Goal: Task Accomplishment & Management: Use online tool/utility

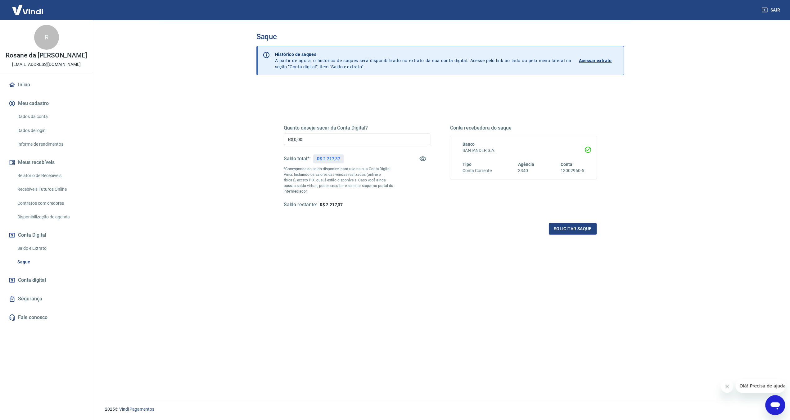
click at [325, 141] on input "R$ 0,00" at bounding box center [357, 138] width 147 height 11
click at [302, 141] on input "R$ 0,00" at bounding box center [357, 138] width 147 height 11
type input "R$ 1.817,37"
click at [583, 232] on button "Solicitar saque" at bounding box center [573, 228] width 48 height 11
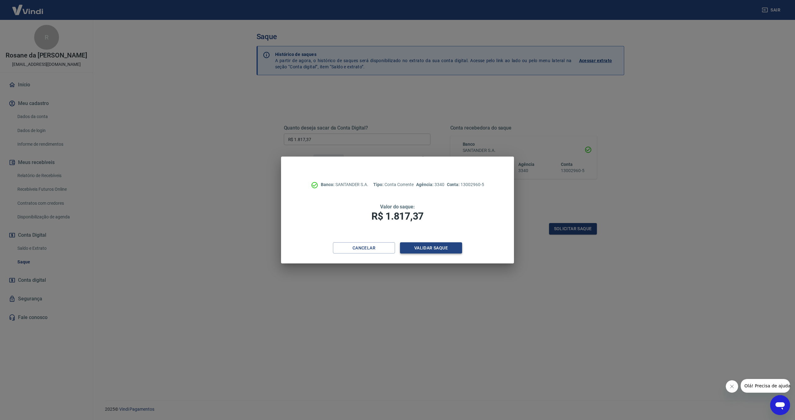
click at [422, 246] on button "Validar saque" at bounding box center [431, 247] width 62 height 11
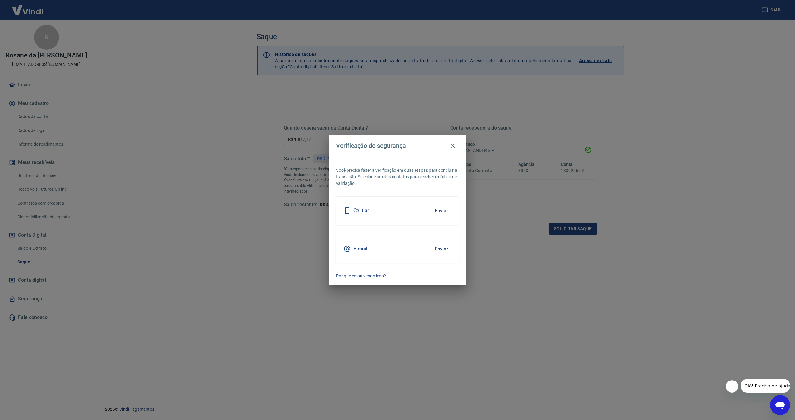
click at [437, 212] on button "Enviar" at bounding box center [441, 210] width 20 height 13
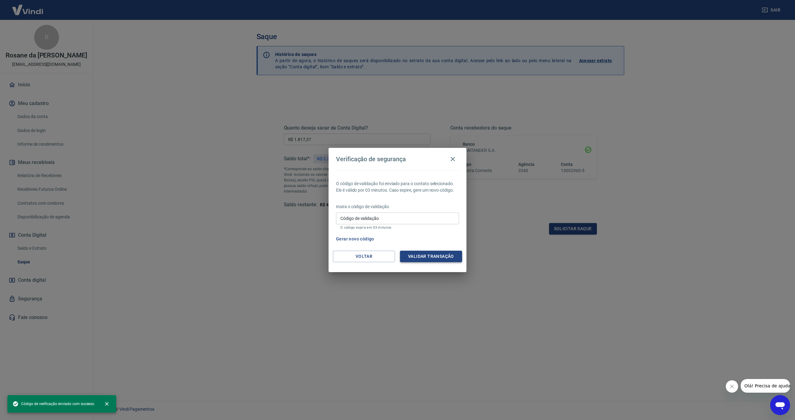
click at [422, 257] on button "Validar transação" at bounding box center [431, 255] width 62 height 11
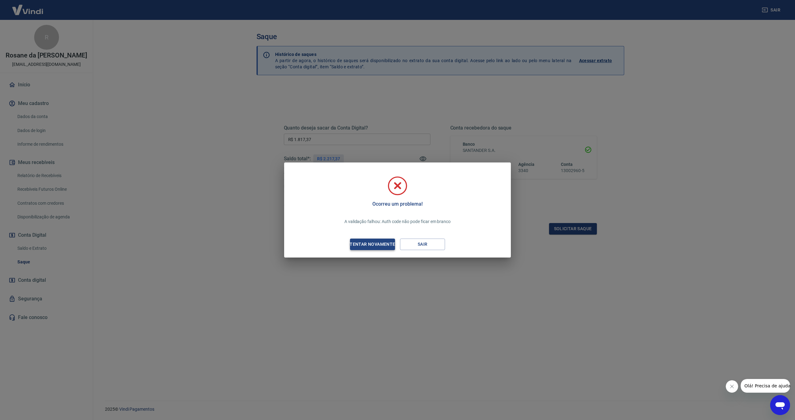
click at [379, 246] on div "Tentar novamente" at bounding box center [372, 244] width 60 height 8
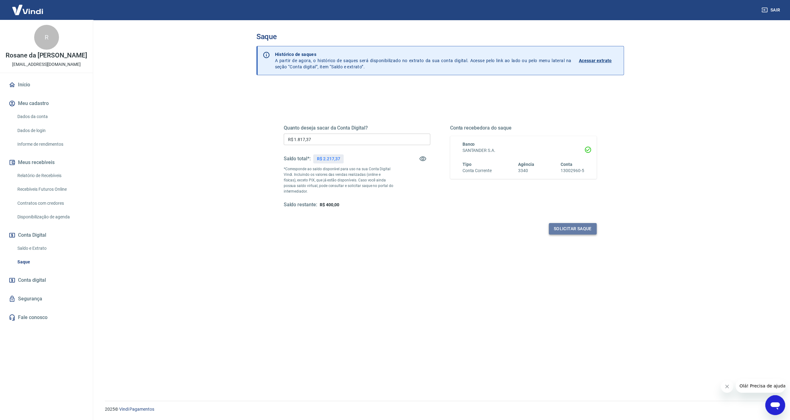
click at [562, 229] on button "Solicitar saque" at bounding box center [573, 228] width 48 height 11
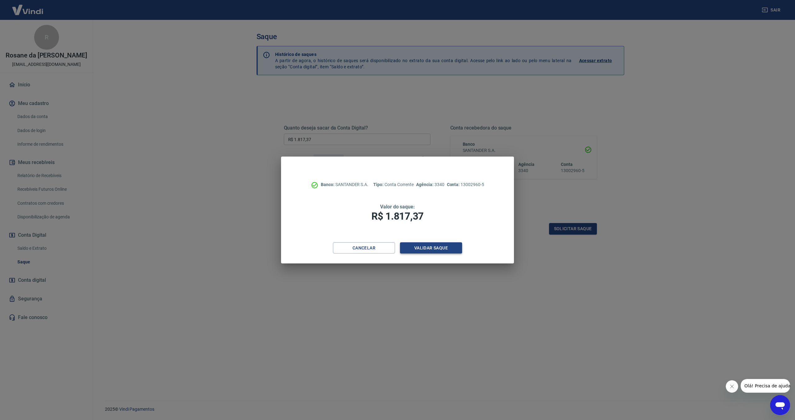
click at [431, 244] on button "Validar saque" at bounding box center [431, 247] width 62 height 11
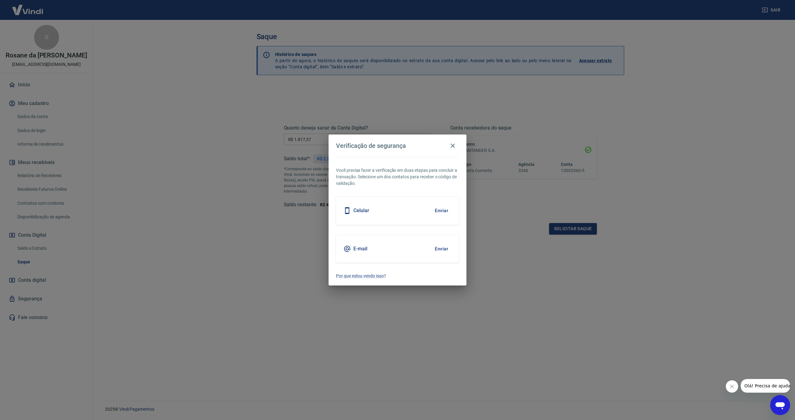
click at [437, 212] on button "Enviar" at bounding box center [441, 210] width 20 height 13
click at [439, 249] on button "Enviar" at bounding box center [441, 248] width 20 height 13
click at [451, 144] on icon "button" at bounding box center [452, 145] width 7 height 7
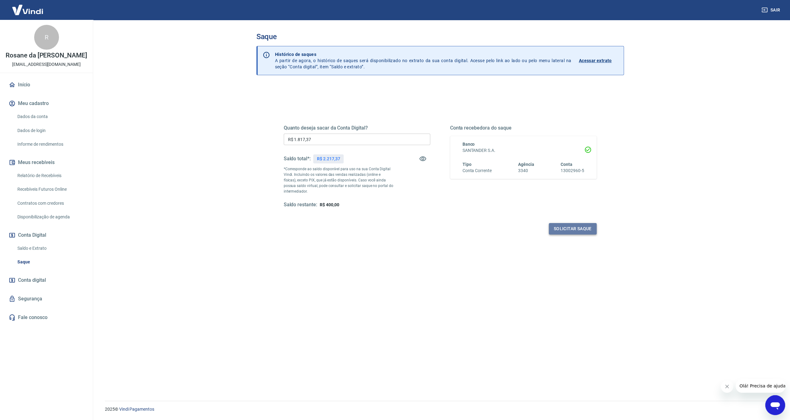
click at [558, 229] on button "Solicitar saque" at bounding box center [573, 228] width 48 height 11
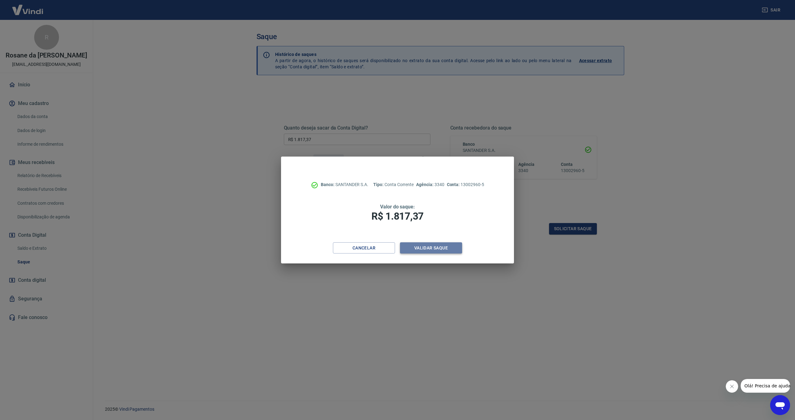
click at [427, 249] on button "Validar saque" at bounding box center [431, 247] width 62 height 11
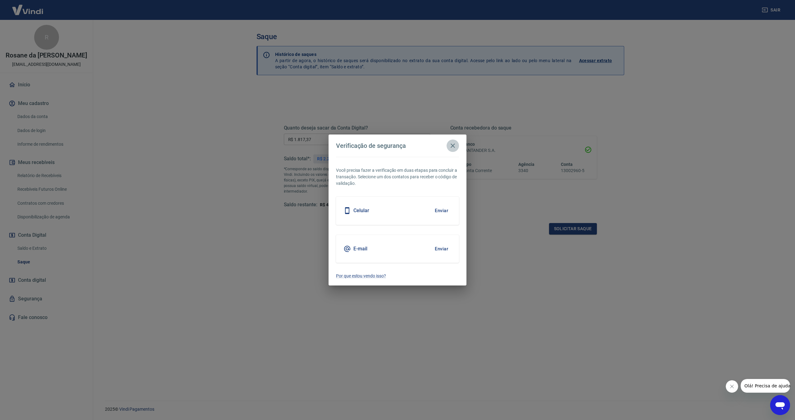
click at [452, 144] on icon "button" at bounding box center [452, 145] width 7 height 7
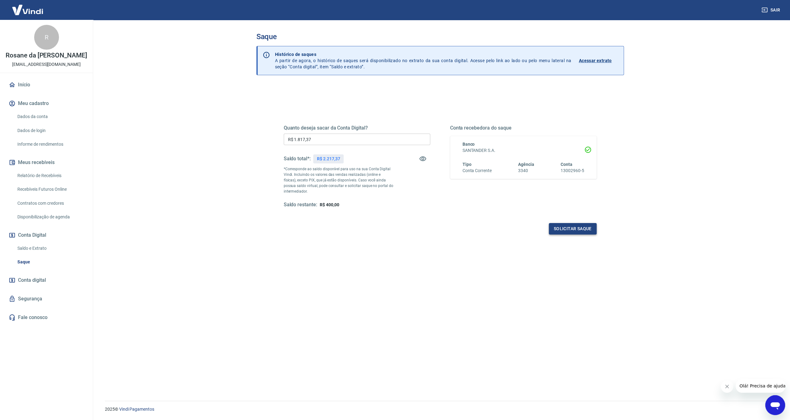
click at [557, 233] on button "Solicitar saque" at bounding box center [573, 228] width 48 height 11
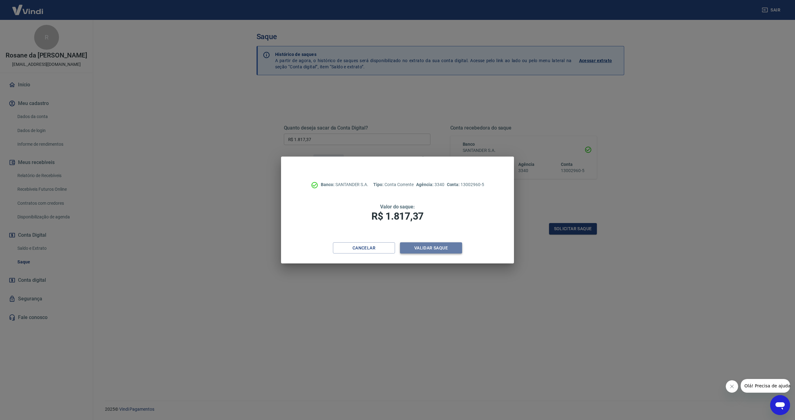
click at [452, 245] on button "Validar saque" at bounding box center [431, 247] width 62 height 11
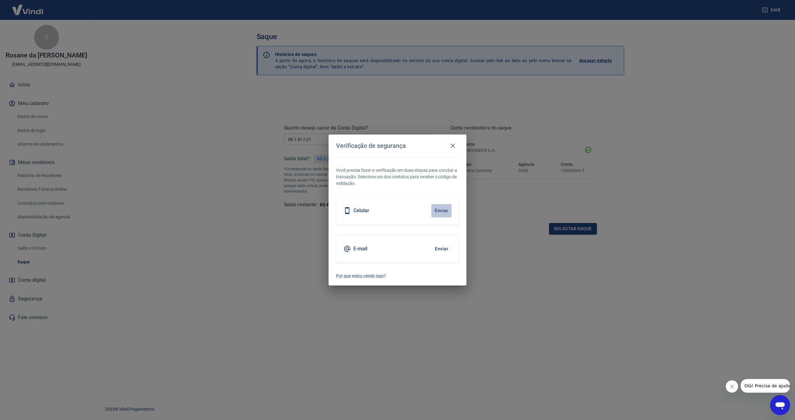
click at [444, 212] on button "Enviar" at bounding box center [441, 210] width 20 height 13
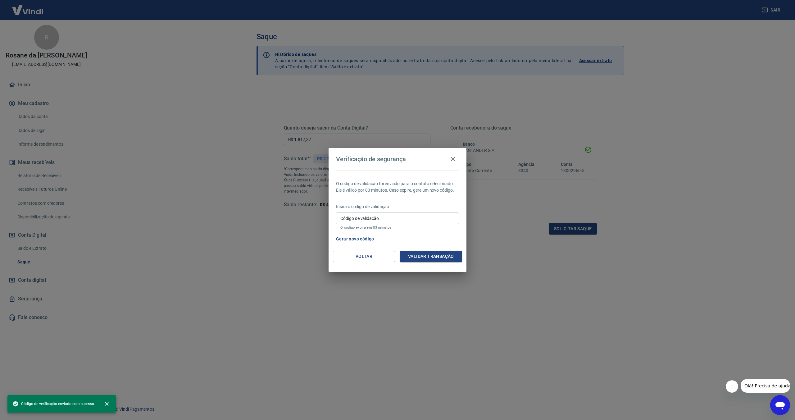
click at [436, 214] on input "Código de validação" at bounding box center [397, 217] width 123 height 11
click at [368, 221] on label "Código de validação" at bounding box center [359, 218] width 38 height 6
click at [368, 221] on input "Código de validação" at bounding box center [397, 217] width 123 height 11
click at [366, 225] on p "O código expira em 03 minutos." at bounding box center [397, 227] width 114 height 4
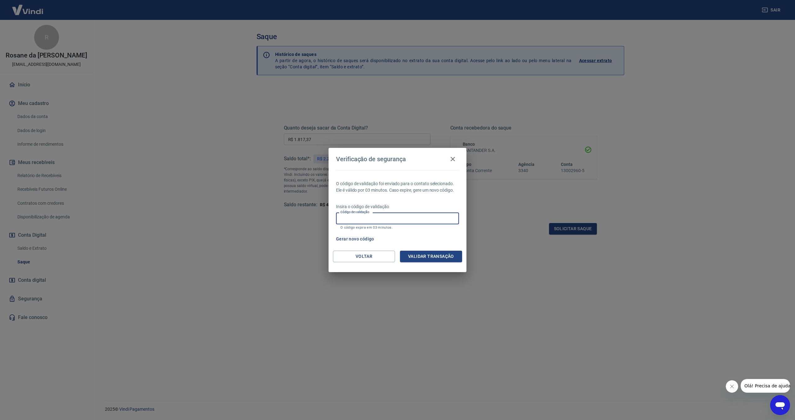
click at [366, 222] on input "Código de validação" at bounding box center [397, 217] width 123 height 11
type input "749936"
click at [453, 260] on button "Validar transação" at bounding box center [431, 255] width 62 height 11
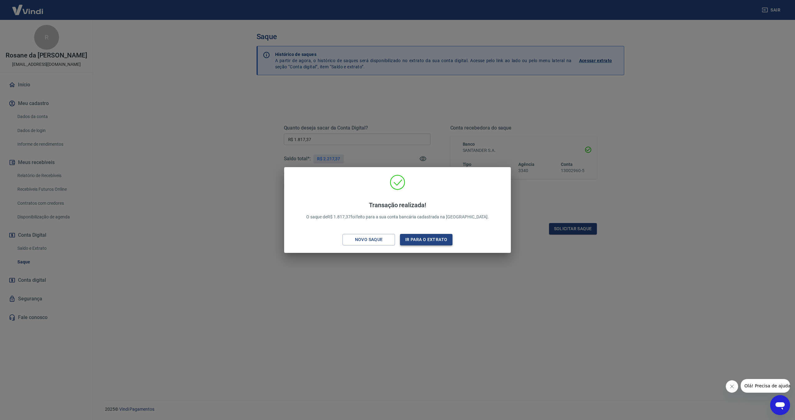
click at [436, 239] on button "Ir para o extrato" at bounding box center [426, 239] width 52 height 11
